Goal: Navigation & Orientation: Find specific page/section

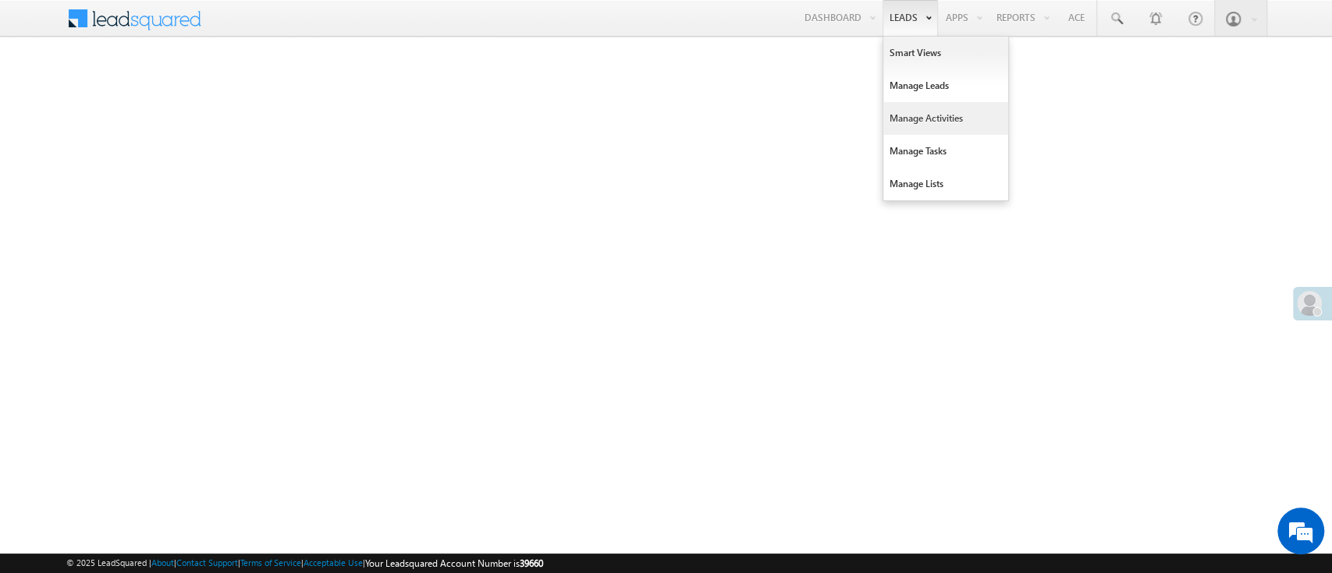
click at [934, 115] on link "Manage Activities" at bounding box center [945, 118] width 125 height 33
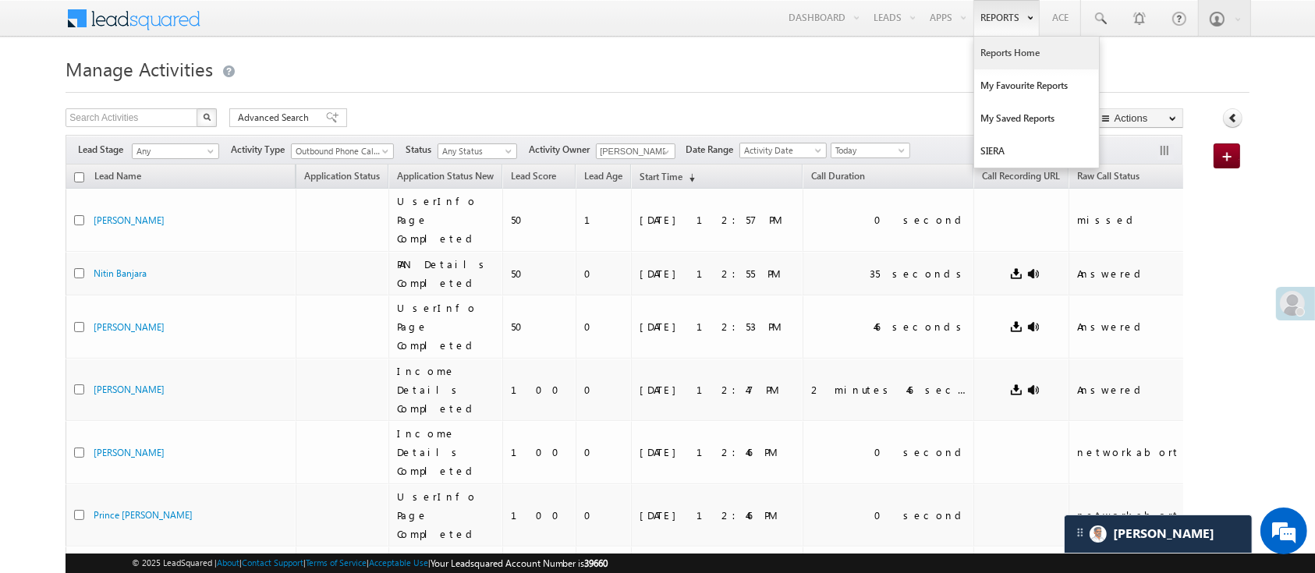
click at [1003, 42] on link "Reports Home" at bounding box center [1036, 53] width 125 height 33
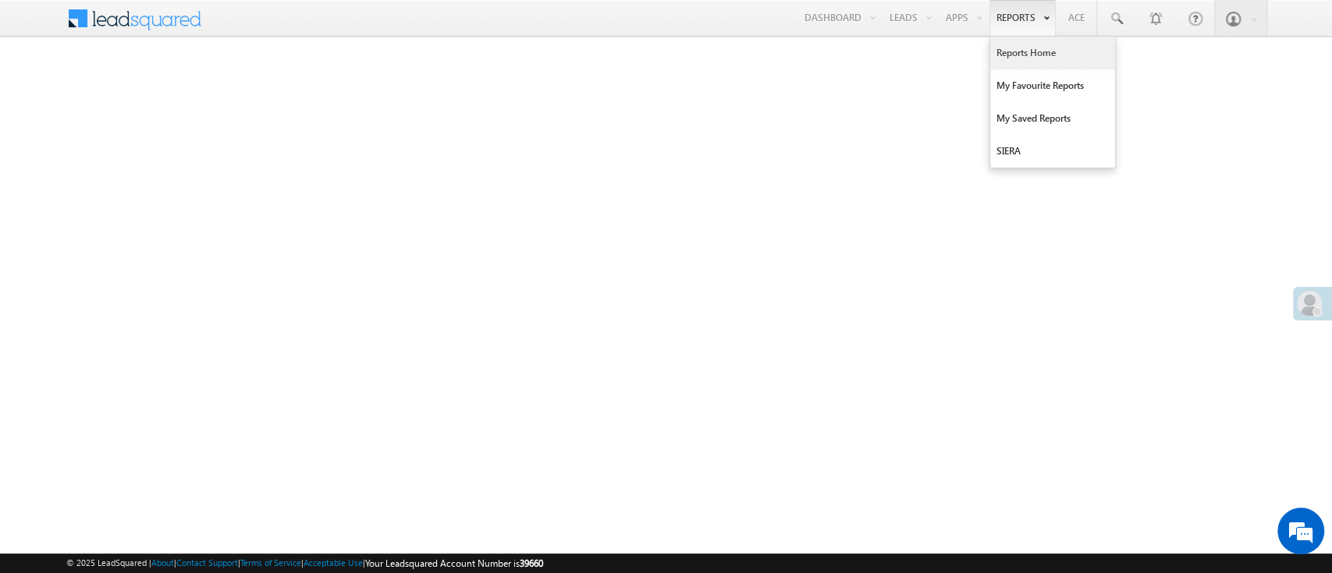
click at [1013, 52] on link "Reports Home" at bounding box center [1052, 53] width 125 height 33
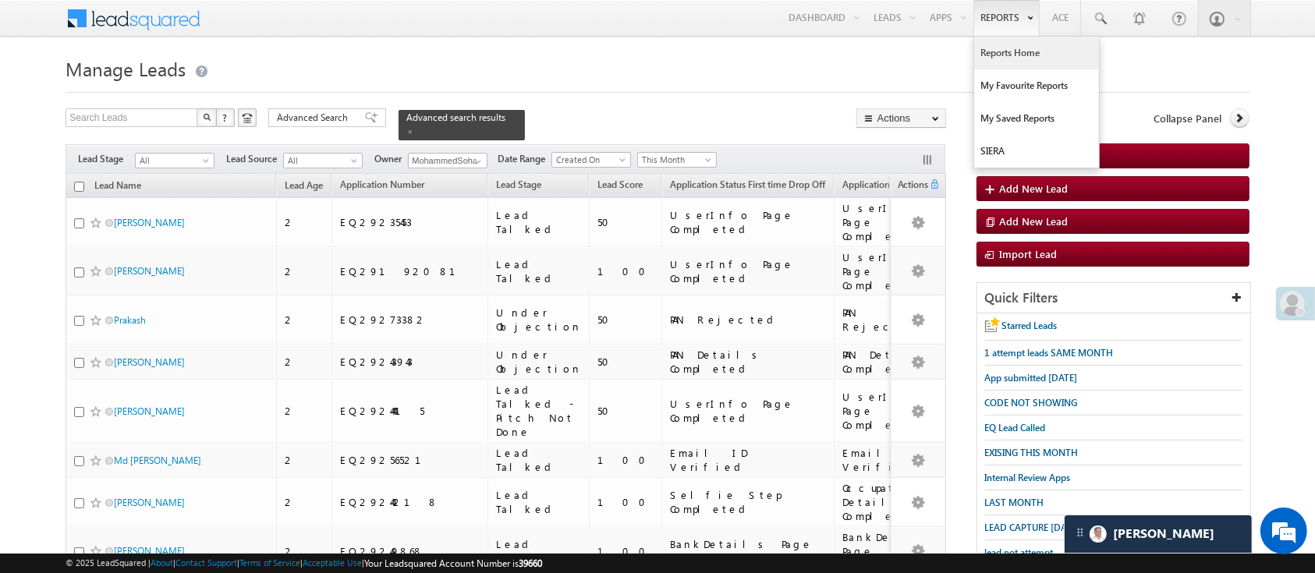
click at [993, 48] on link "Reports Home" at bounding box center [1036, 53] width 125 height 33
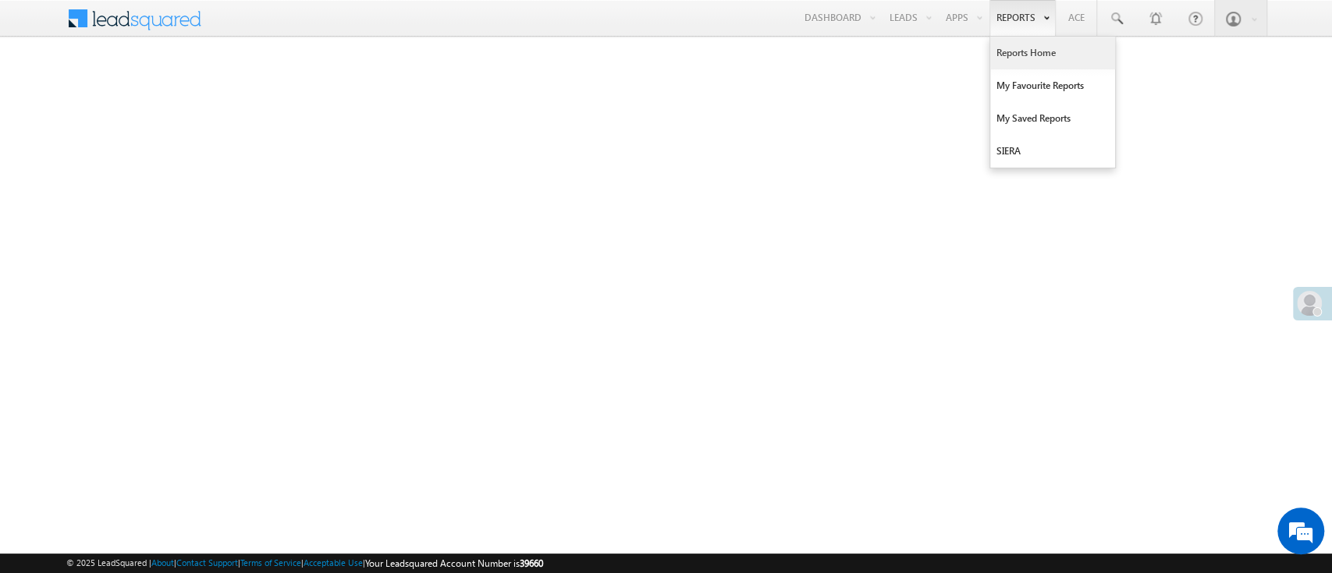
click at [1017, 43] on link "Reports Home" at bounding box center [1052, 53] width 125 height 33
click at [1038, 55] on link "Reports Home" at bounding box center [1052, 53] width 125 height 33
